Goal: Register for event/course

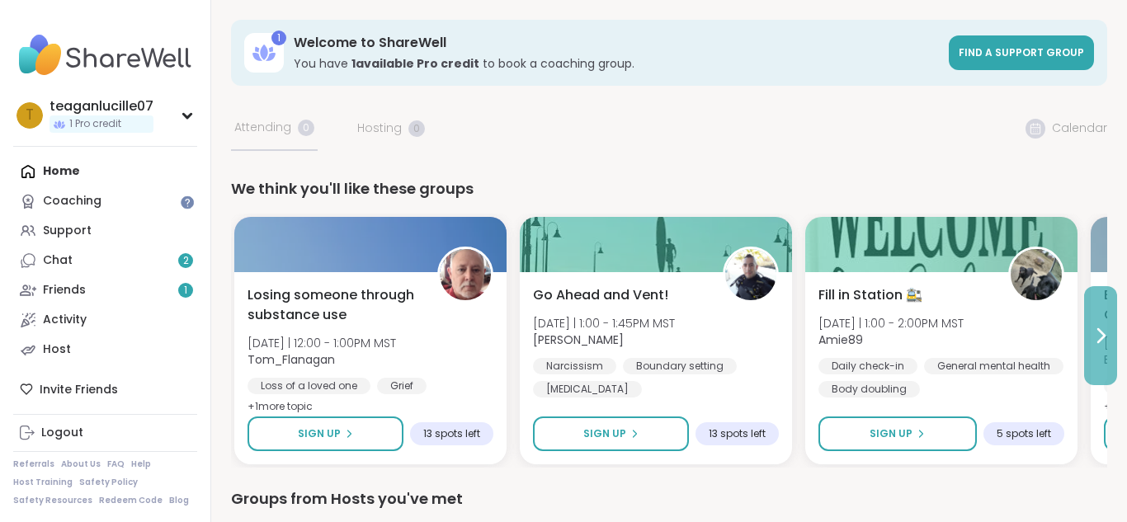
click at [1100, 333] on icon at bounding box center [1102, 335] width 7 height 13
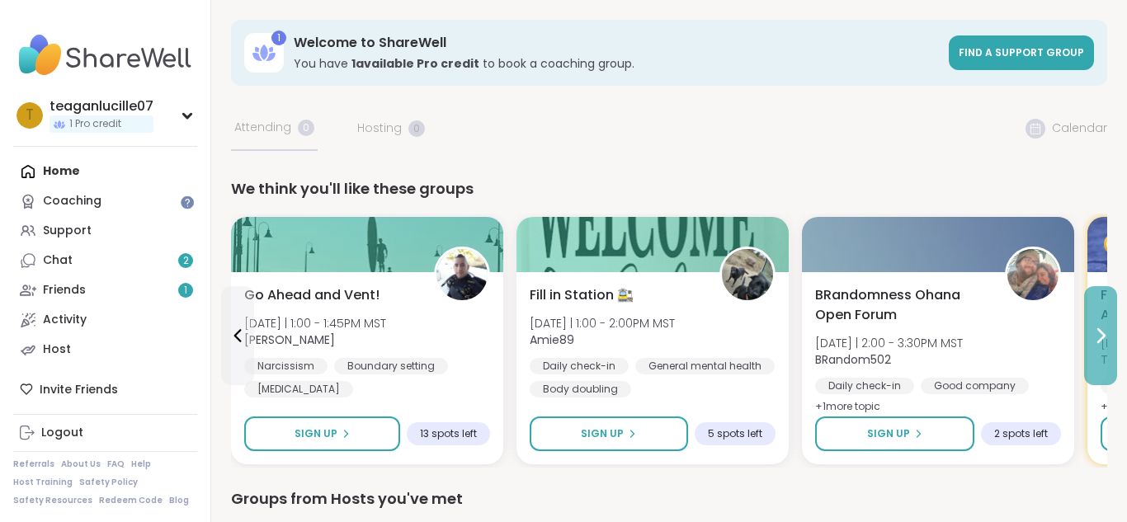
click at [1115, 340] on button at bounding box center [1100, 335] width 33 height 99
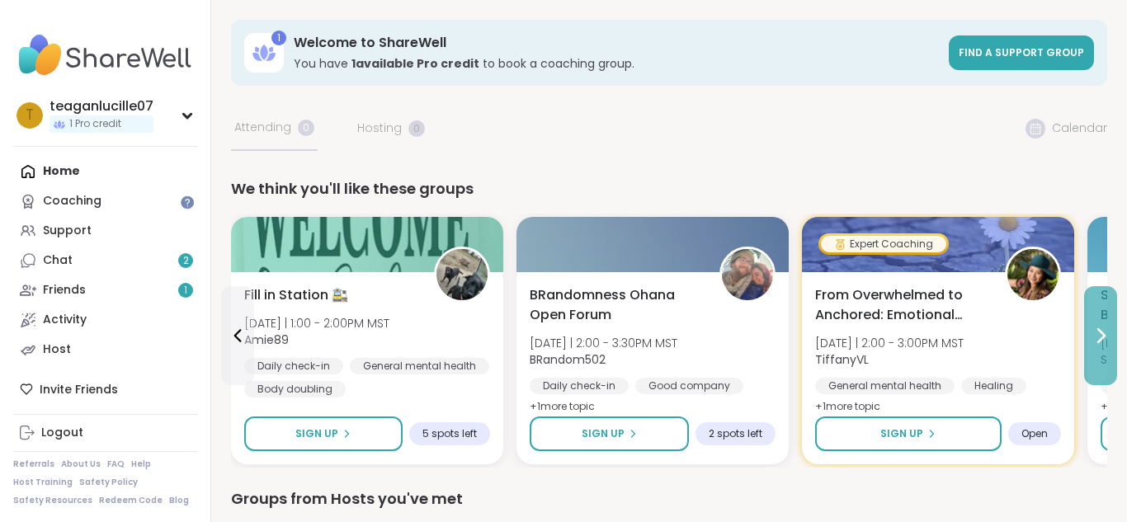
click at [1115, 340] on button at bounding box center [1100, 335] width 33 height 99
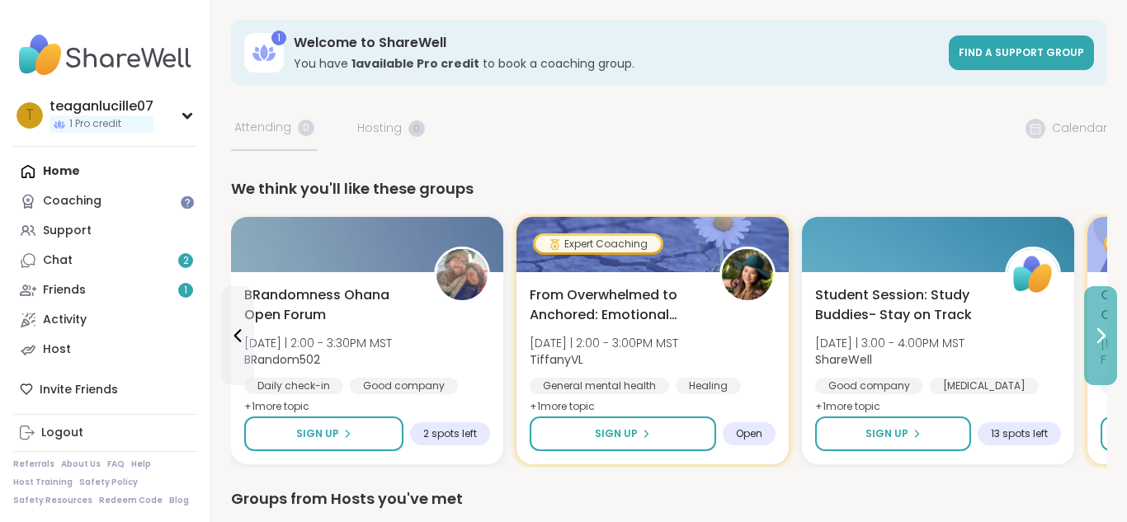
click at [1115, 340] on button at bounding box center [1100, 335] width 33 height 99
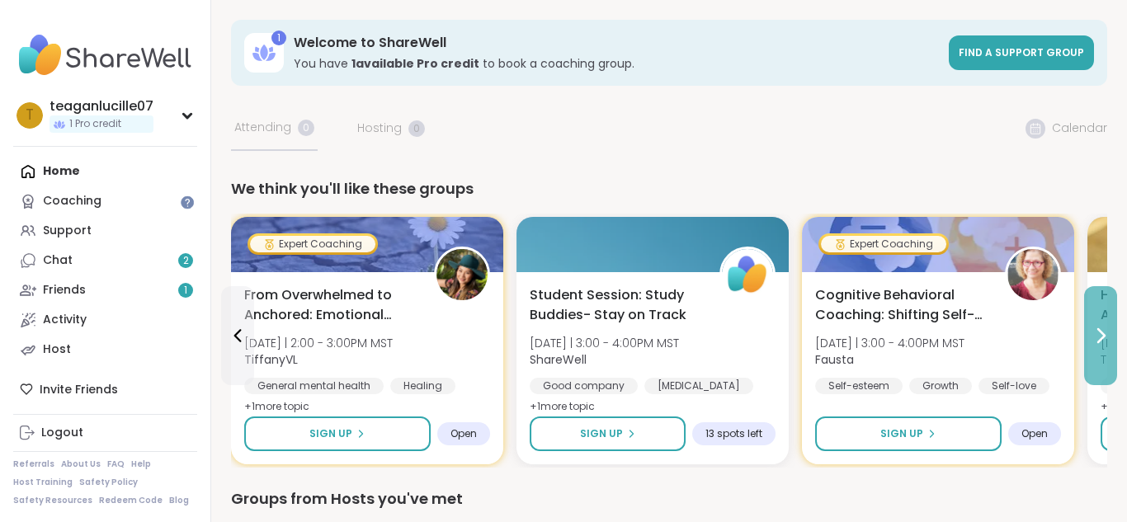
click at [1115, 340] on button at bounding box center [1100, 335] width 33 height 99
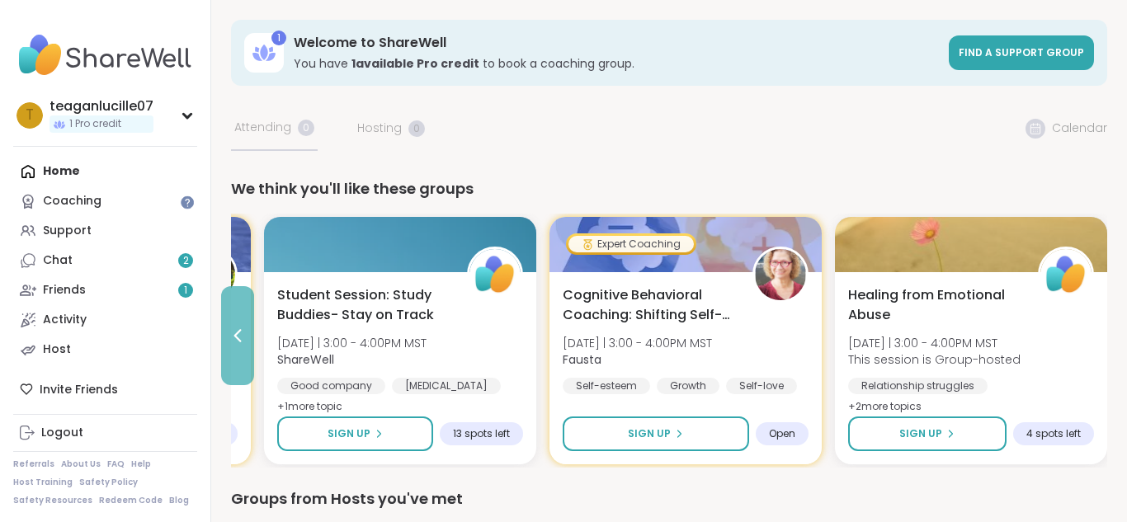
click at [239, 327] on icon at bounding box center [238, 336] width 20 height 20
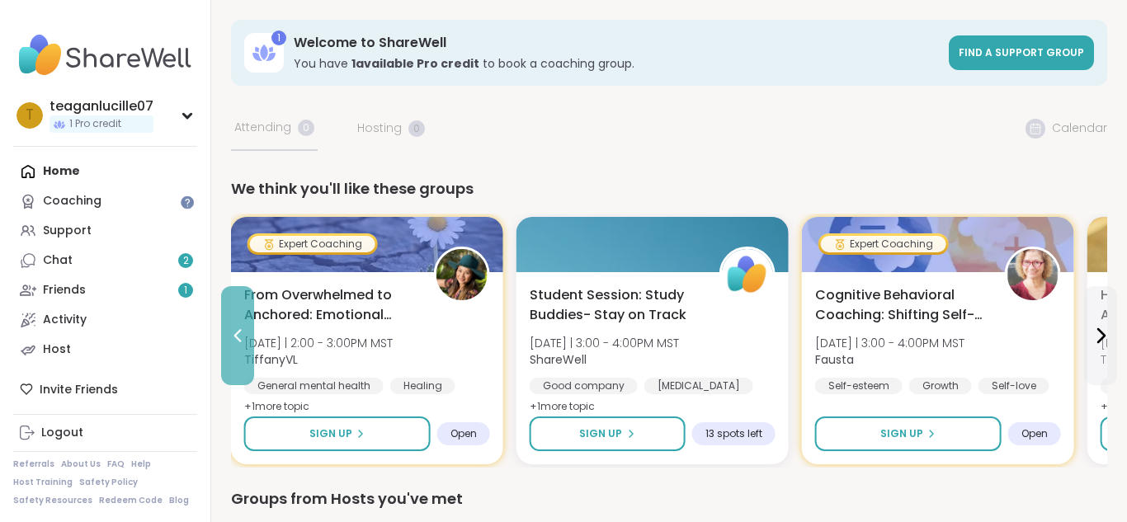
click at [239, 327] on icon at bounding box center [238, 336] width 20 height 20
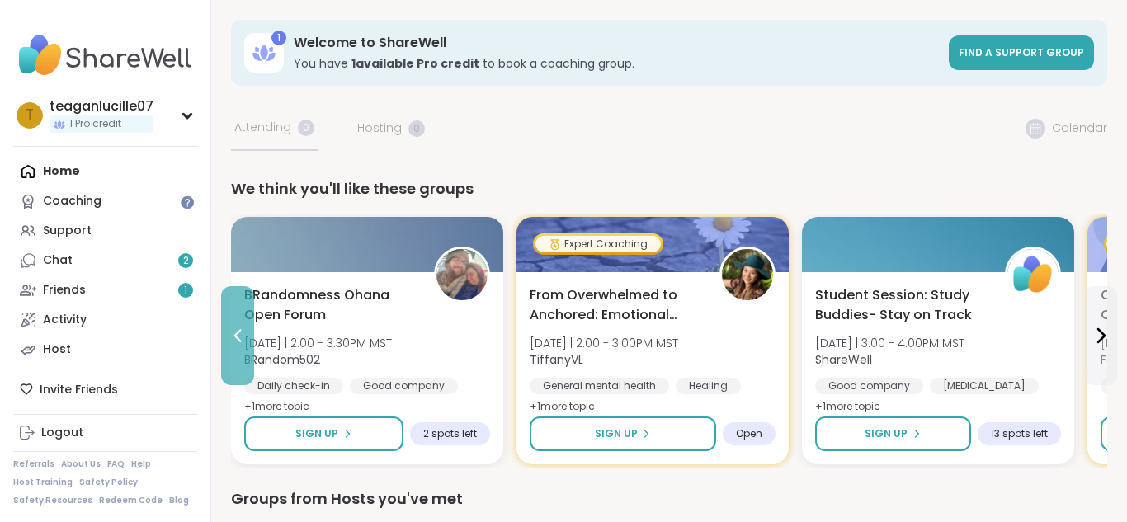
click at [239, 327] on icon at bounding box center [238, 336] width 20 height 20
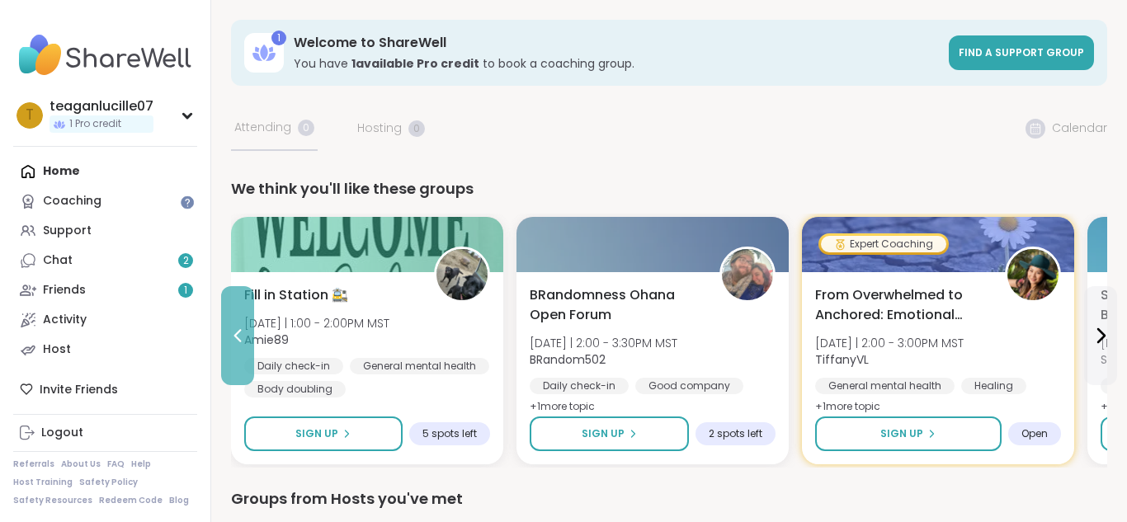
click at [239, 327] on icon at bounding box center [238, 336] width 20 height 20
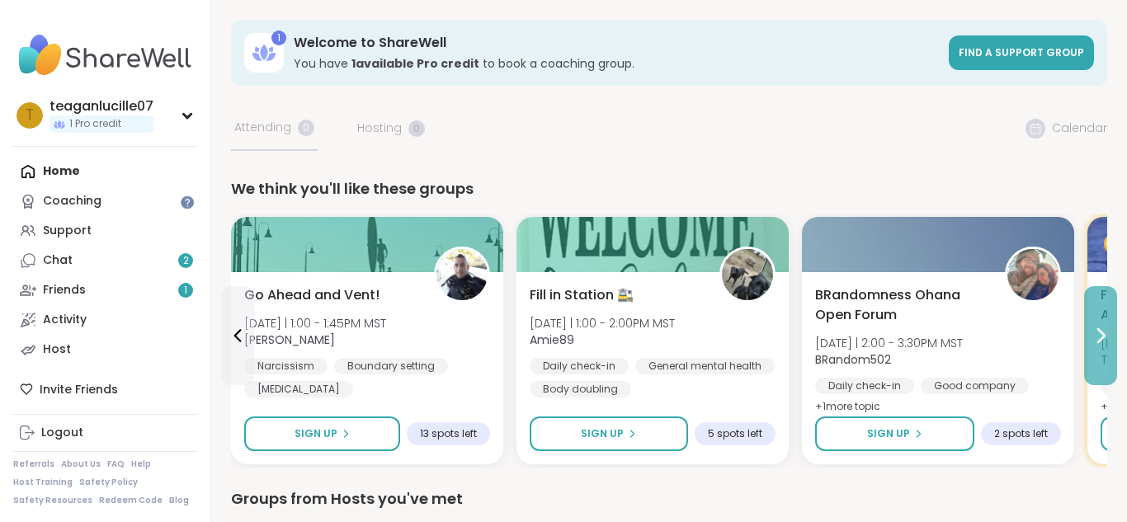
click at [1103, 354] on button at bounding box center [1100, 335] width 33 height 99
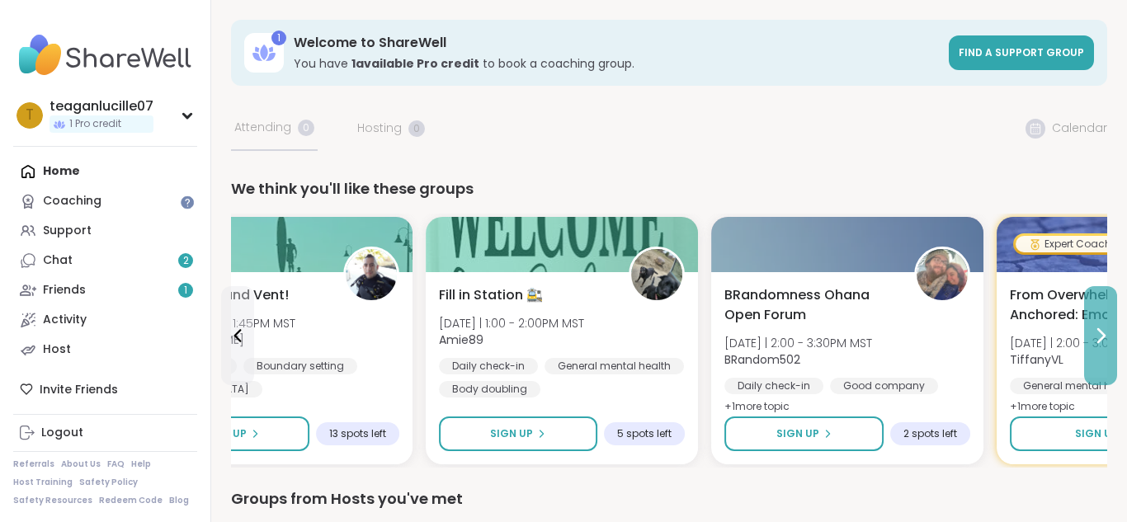
click at [1103, 354] on button at bounding box center [1100, 335] width 33 height 99
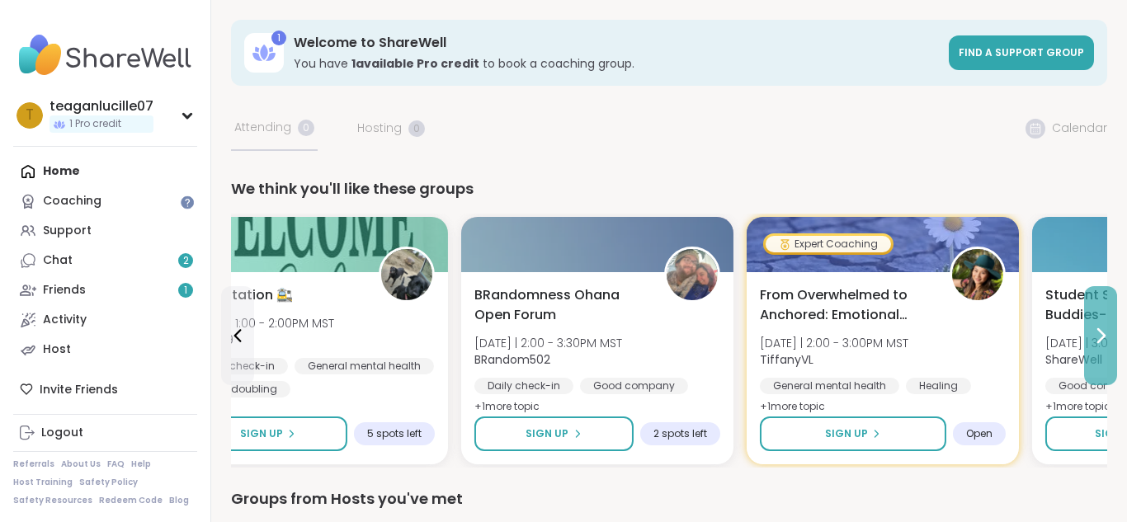
click at [1103, 354] on button at bounding box center [1100, 335] width 33 height 99
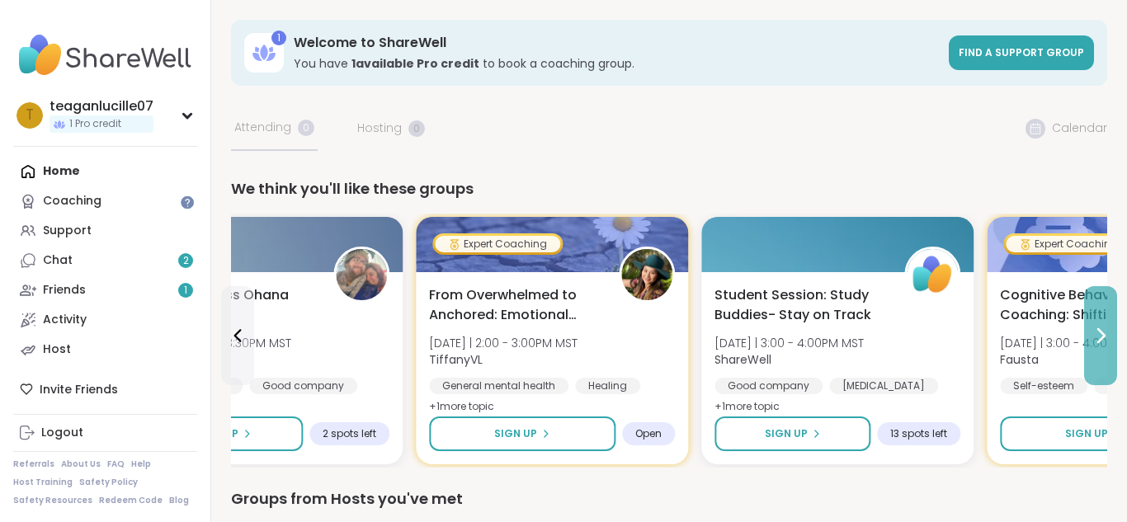
click at [1103, 354] on button at bounding box center [1100, 335] width 33 height 99
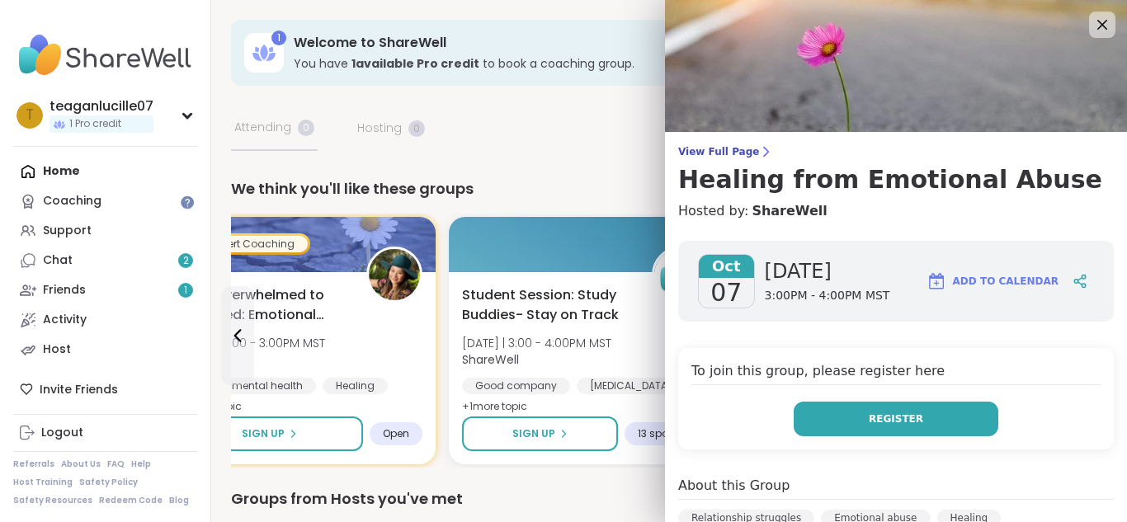
click at [921, 426] on button "Register" at bounding box center [896, 419] width 205 height 35
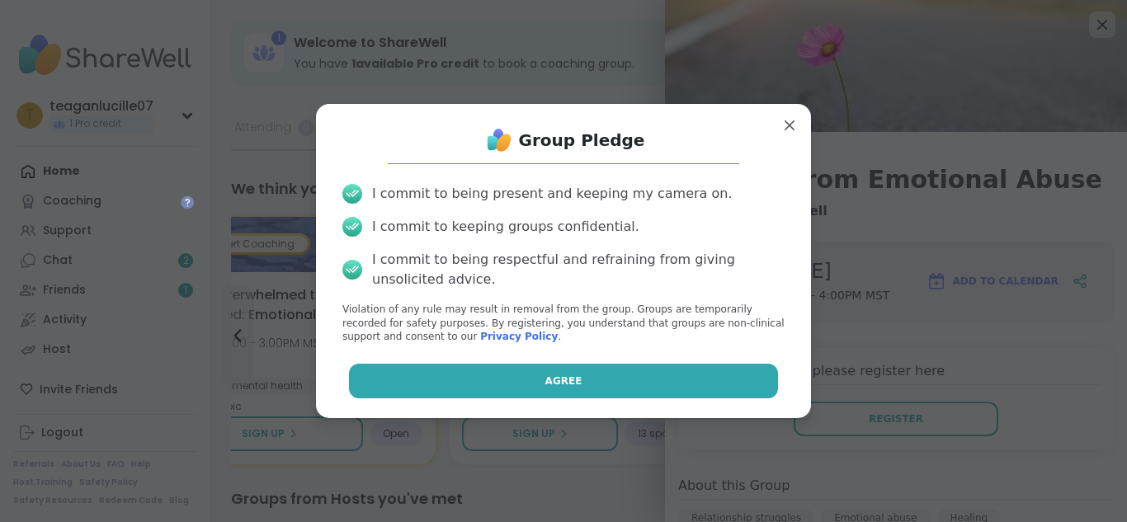
click at [629, 367] on button "Agree" at bounding box center [564, 381] width 430 height 35
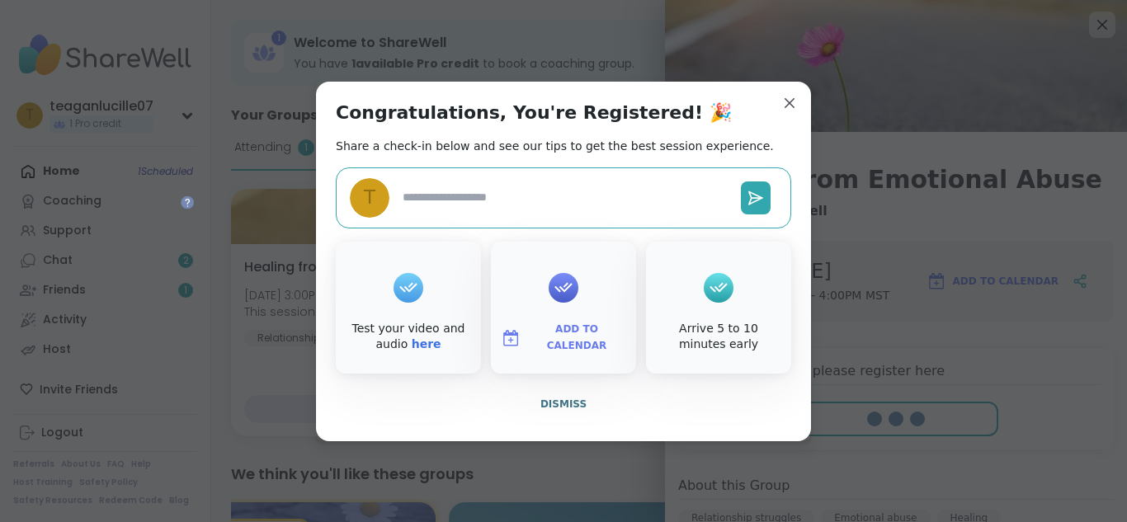
type textarea "*"
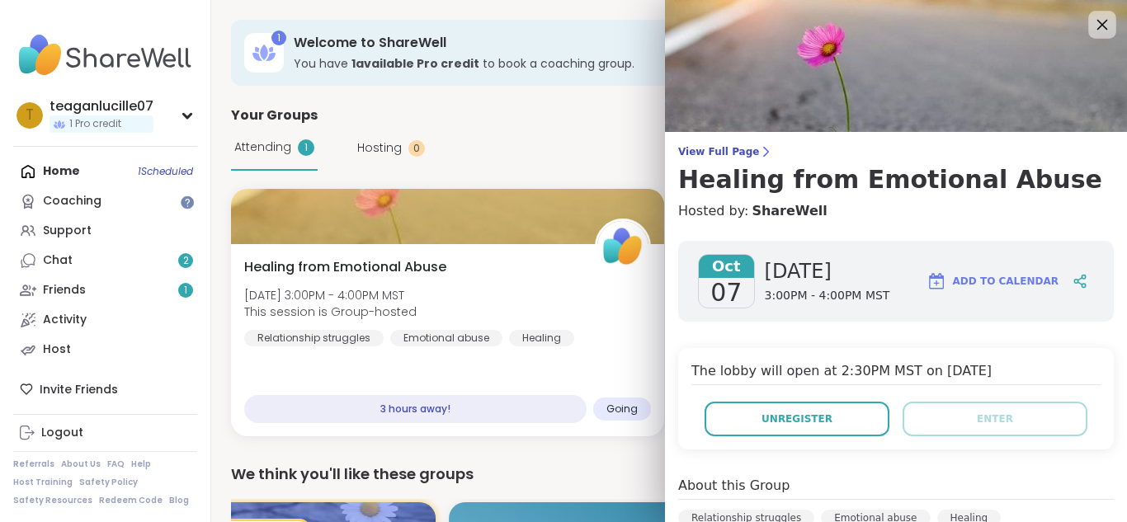
click at [1099, 17] on icon at bounding box center [1102, 24] width 21 height 21
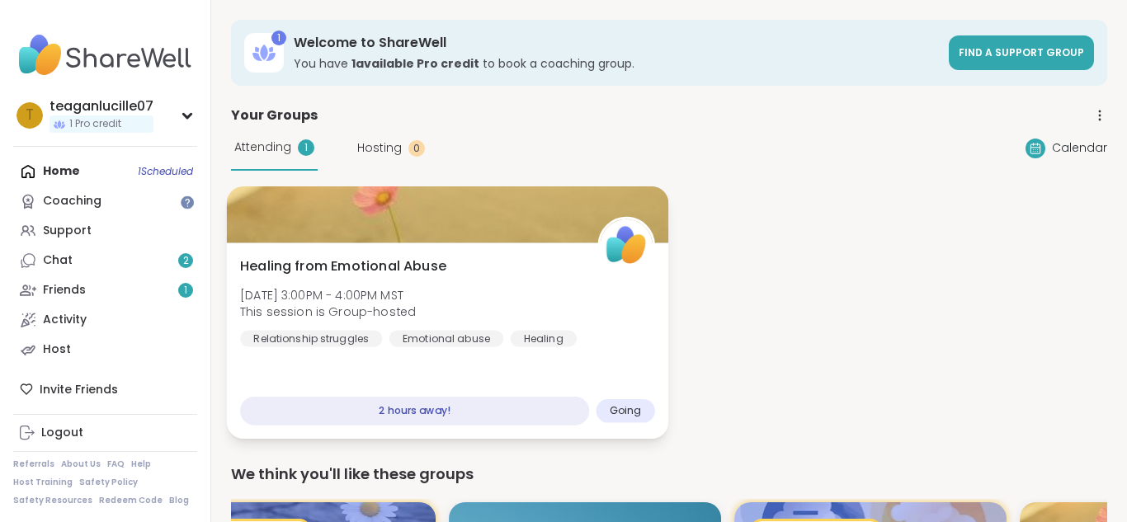
click at [507, 239] on div at bounding box center [448, 215] width 442 height 56
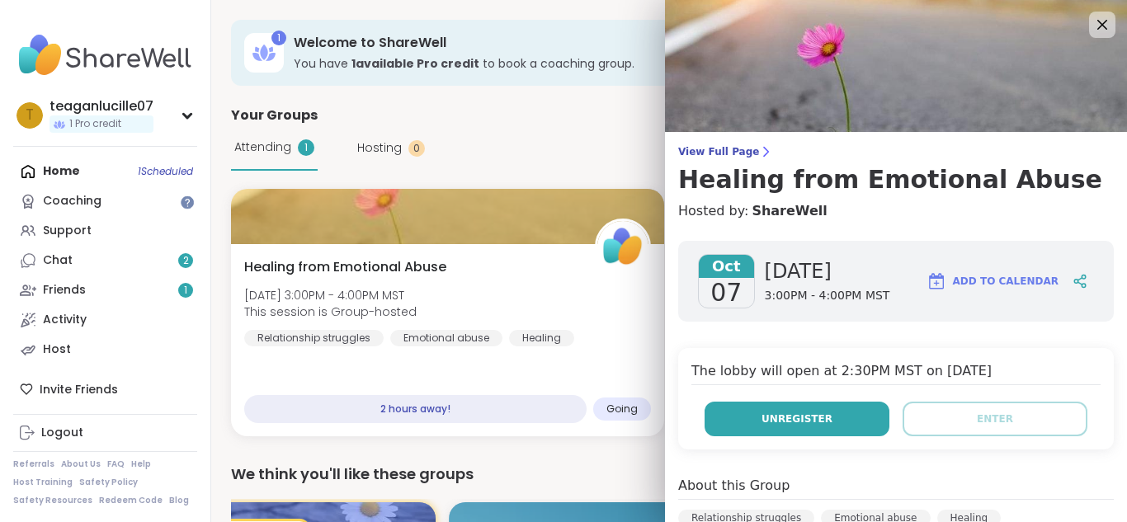
click at [807, 418] on span "Unregister" at bounding box center [797, 419] width 71 height 15
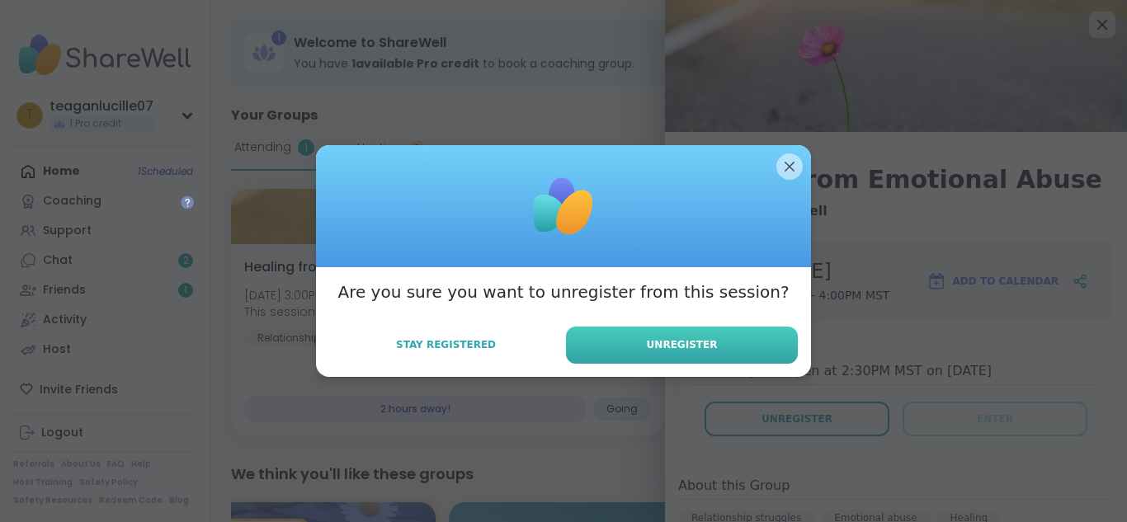
click at [704, 347] on span "Unregister" at bounding box center [682, 345] width 71 height 15
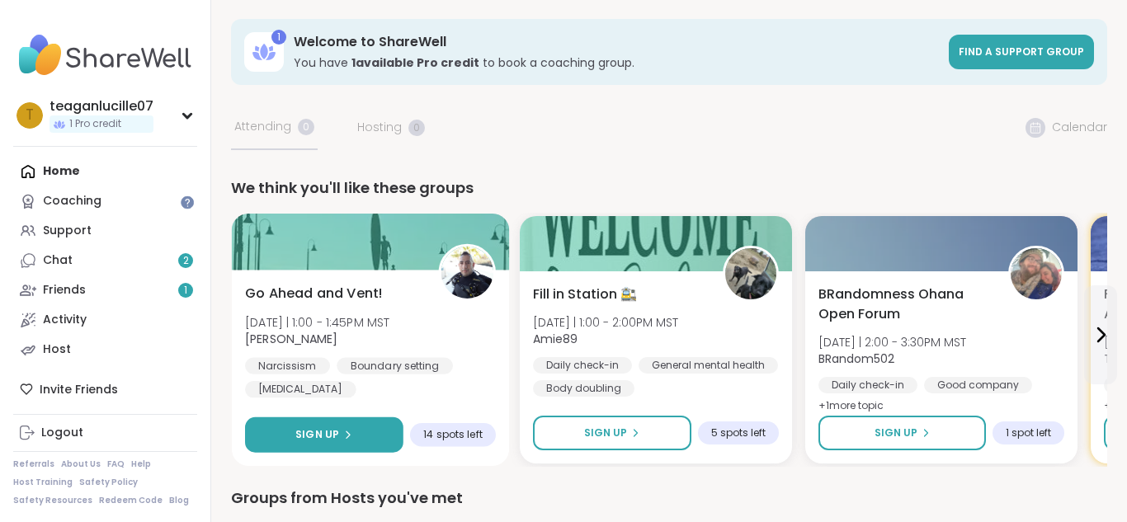
click at [299, 428] on span "Sign Up" at bounding box center [317, 435] width 44 height 15
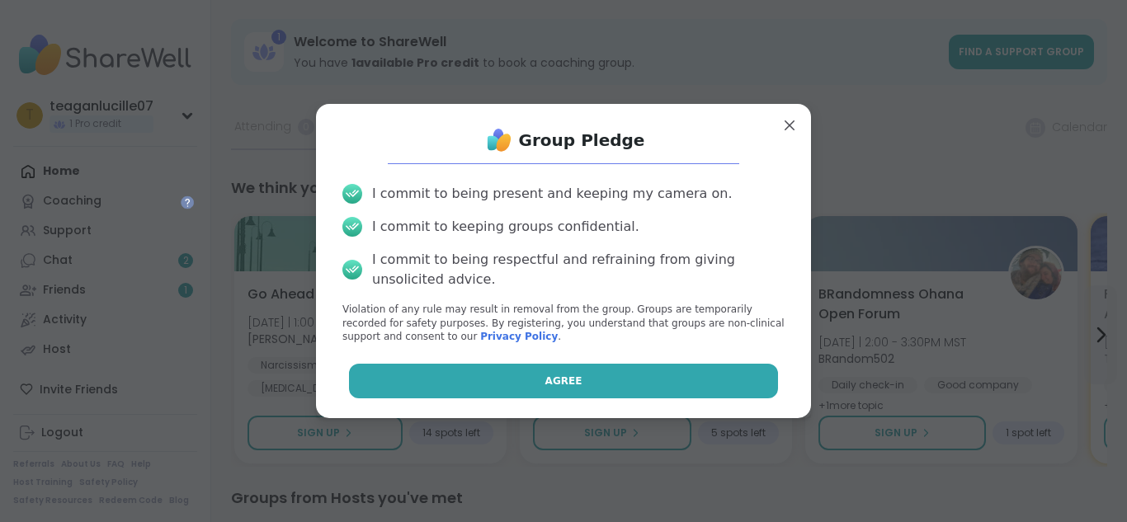
click at [389, 390] on button "Agree" at bounding box center [564, 381] width 430 height 35
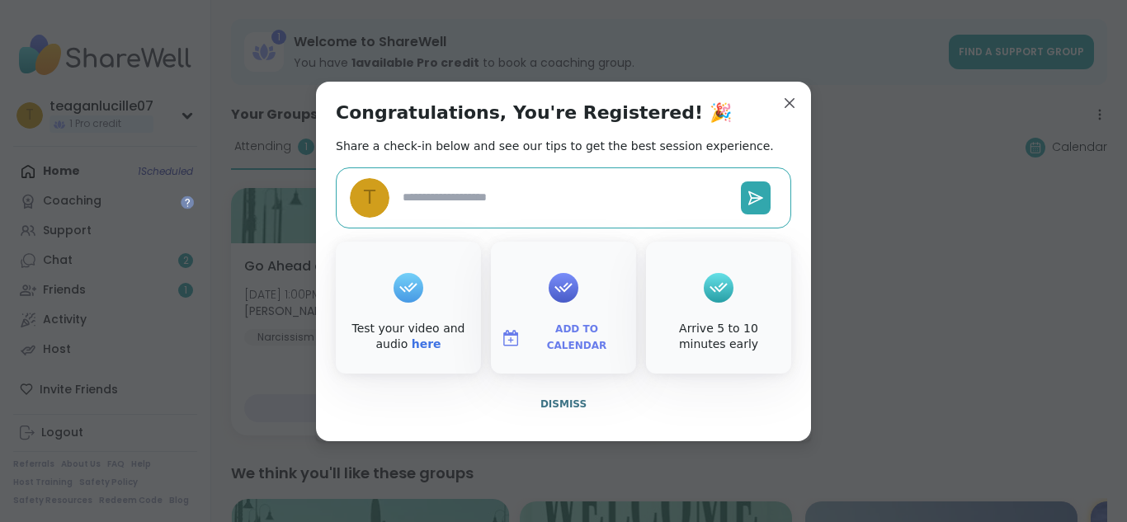
type textarea "*"
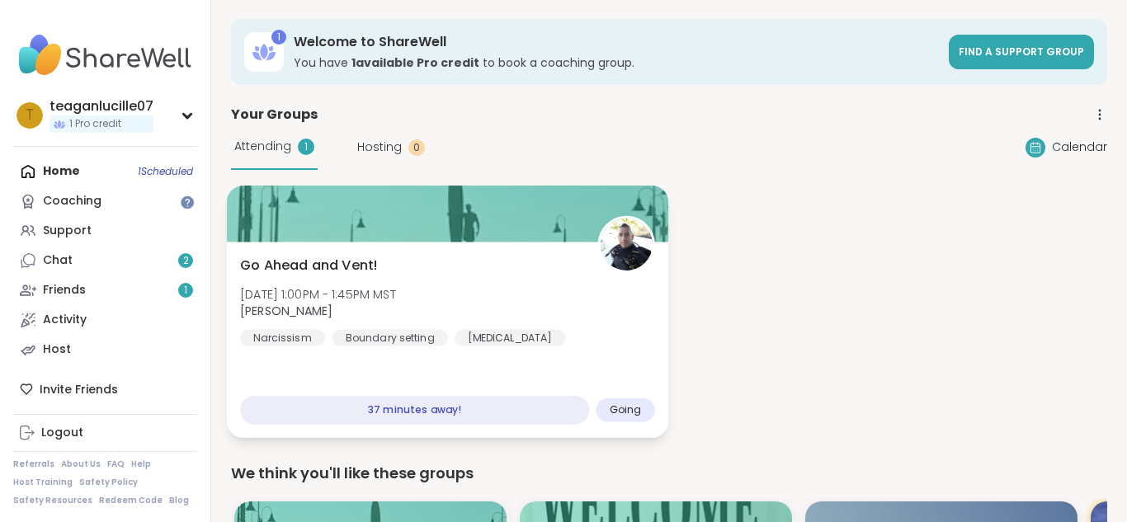
click at [418, 347] on div "Go Ahead and Vent! [DATE] 1:00PM - 1:45PM MST [PERSON_NAME] Narcissism Boundary…" at bounding box center [448, 340] width 442 height 196
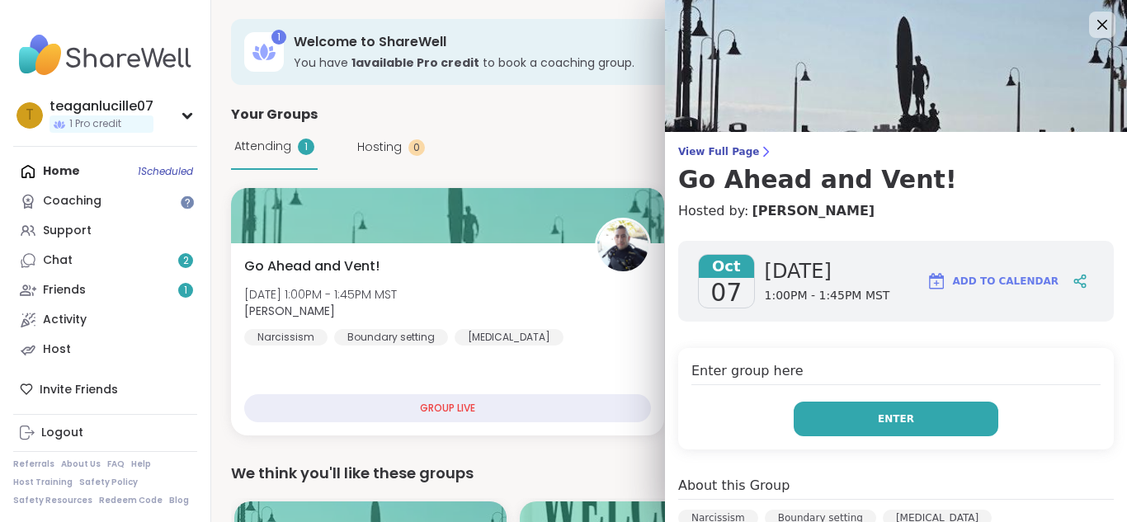
click at [909, 427] on span "Enter" at bounding box center [896, 419] width 36 height 15
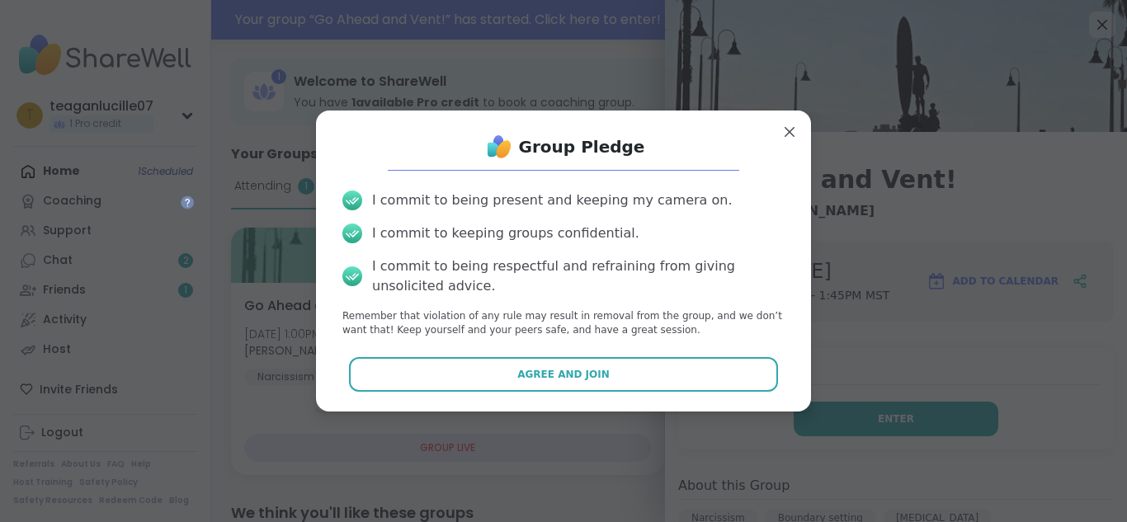
scroll to position [40, 0]
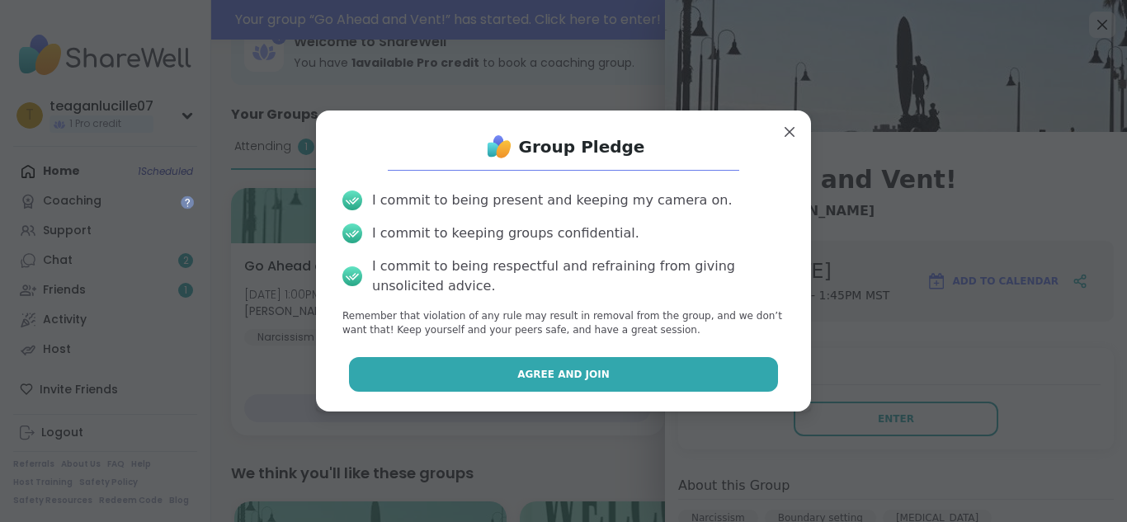
click at [647, 367] on button "Agree and Join" at bounding box center [564, 374] width 430 height 35
